Goal: Information Seeking & Learning: Learn about a topic

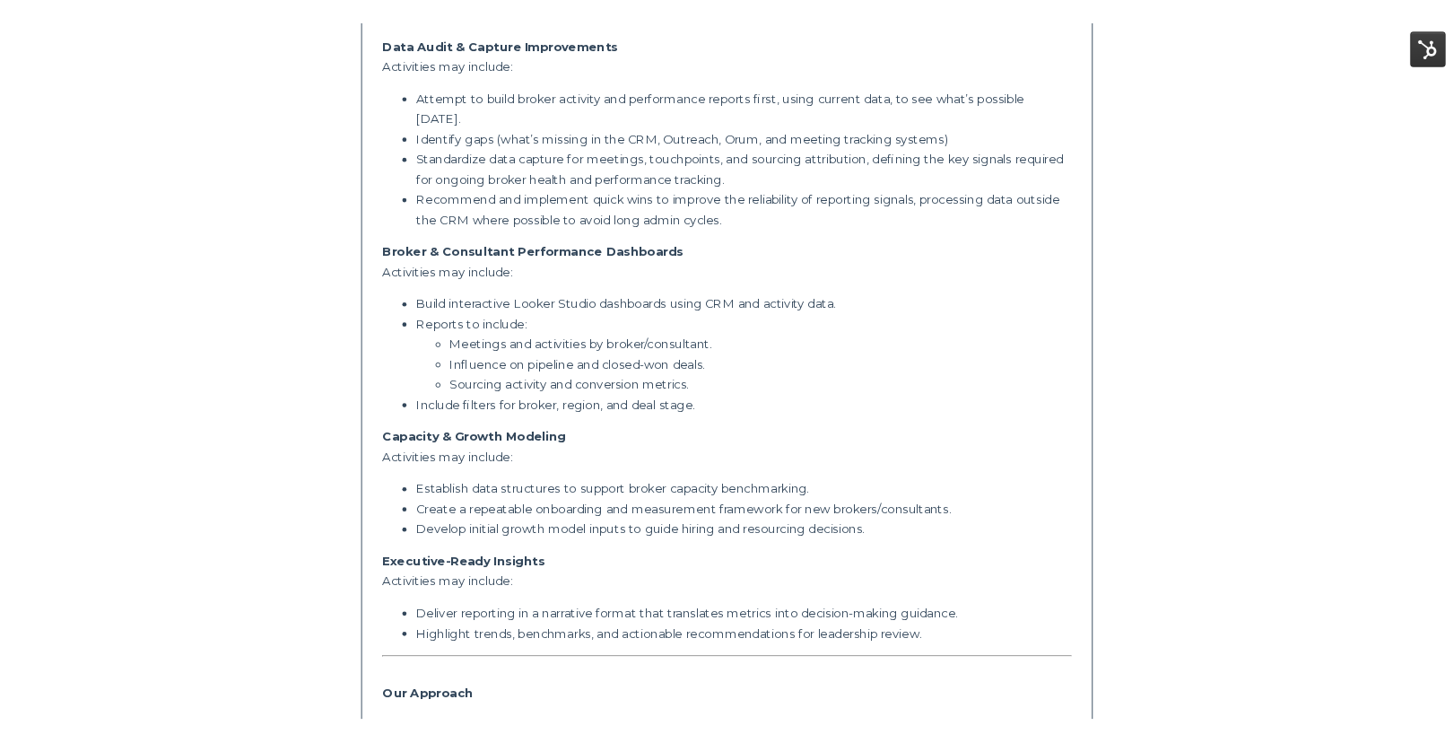
scroll to position [570, 0]
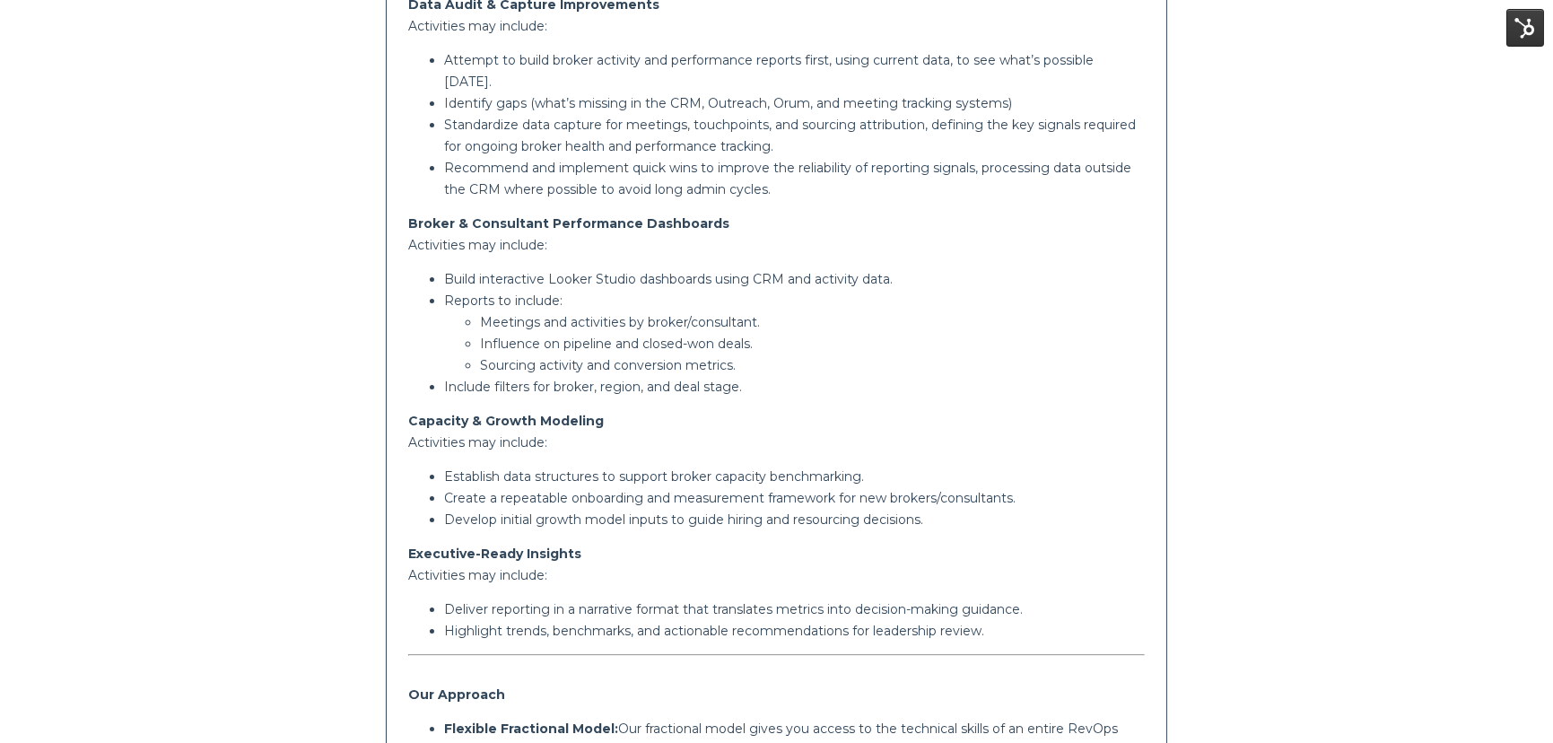
scroll to position [612, 0]
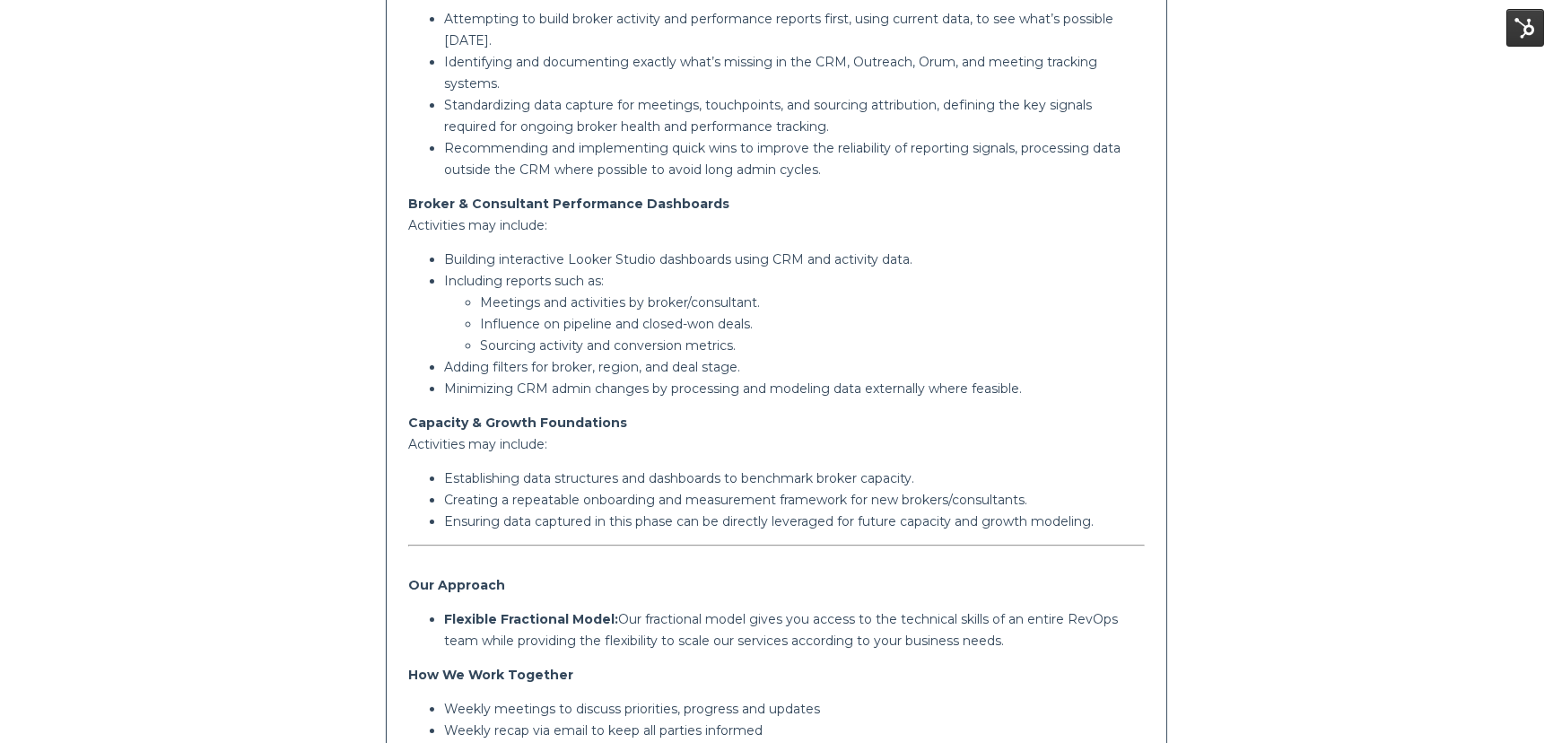
scroll to position [634, 0]
